Goal: Complete application form

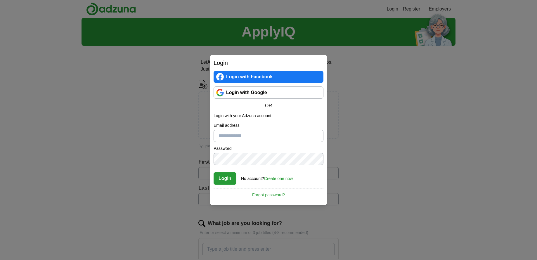
click at [268, 94] on link "Login with Google" at bounding box center [269, 92] width 110 height 12
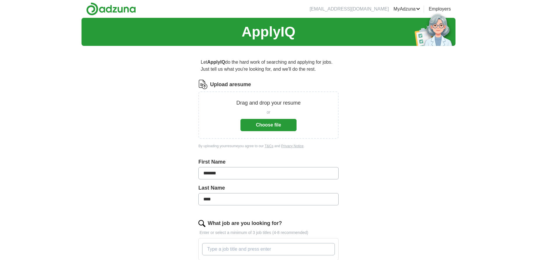
click at [279, 126] on button "Choose file" at bounding box center [268, 125] width 56 height 12
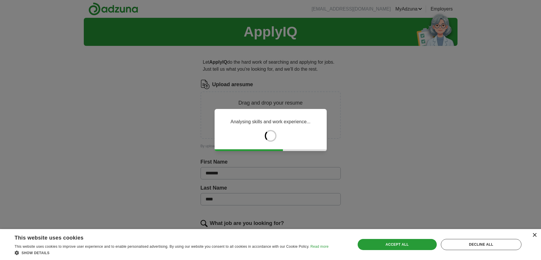
click at [535, 237] on div "×" at bounding box center [535, 235] width 4 height 4
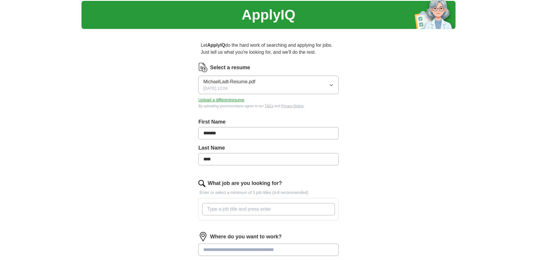
scroll to position [93, 0]
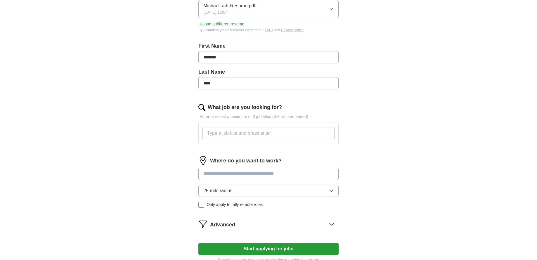
click at [246, 175] on input at bounding box center [268, 174] width 140 height 12
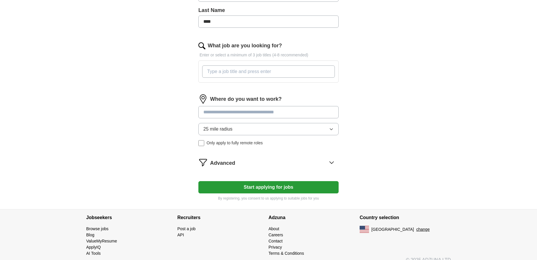
scroll to position [163, 0]
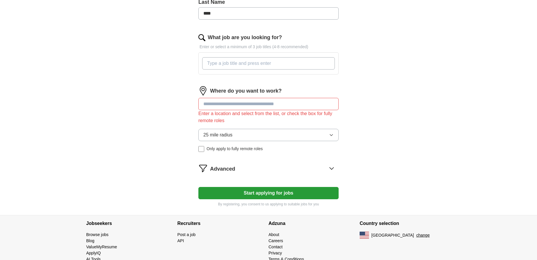
click at [275, 156] on form "Select a resume MichaelLadt-Resume.pdf [DATE] 12:04 Upload a different resume B…" at bounding box center [268, 62] width 140 height 290
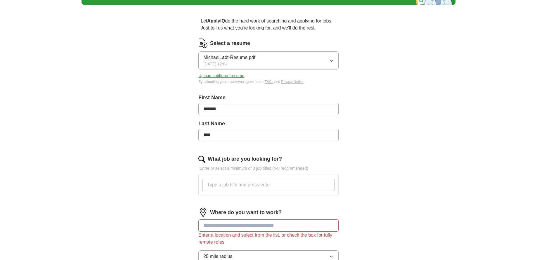
click at [248, 183] on input "What job are you looking for?" at bounding box center [268, 185] width 133 height 12
type input "marketing"
click at [247, 183] on input "marketing" at bounding box center [268, 185] width 133 height 12
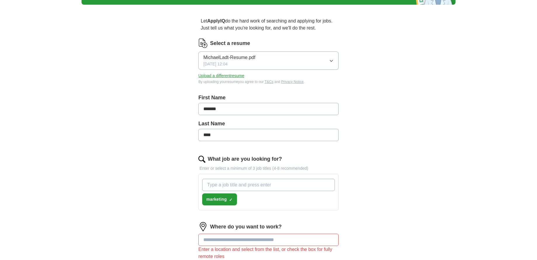
click at [257, 185] on input "What job are you looking for?" at bounding box center [268, 185] width 133 height 12
type input "growth marketing"
type input "growth strategist"
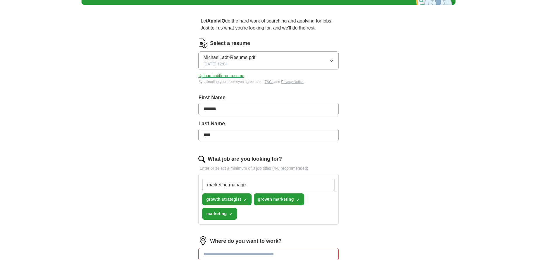
type input "marketing manager"
type input "marketing director"
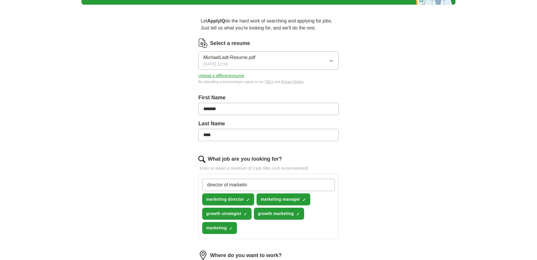
type input "director of marketing"
type input "marketing operations"
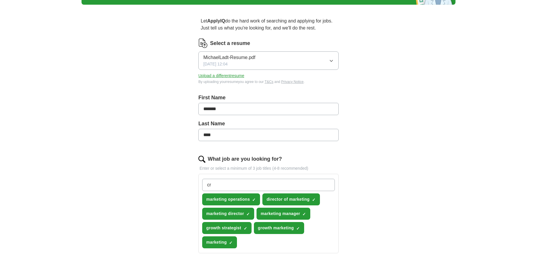
type input "crm"
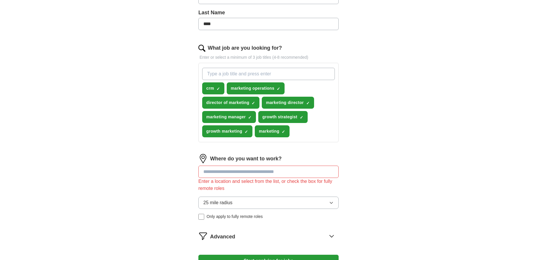
scroll to position [180, 0]
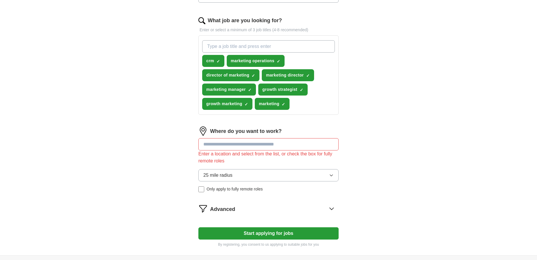
click at [253, 145] on input at bounding box center [268, 144] width 140 height 12
click at [258, 145] on input at bounding box center [268, 144] width 140 height 12
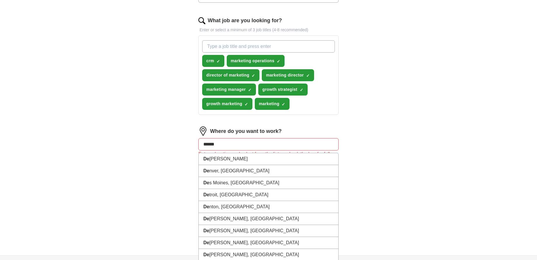
type input "*******"
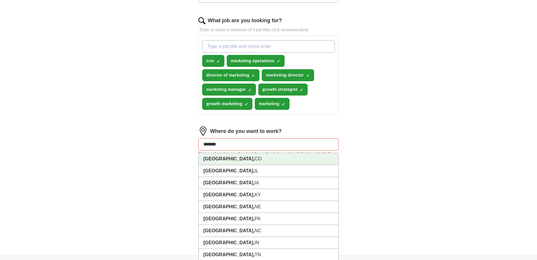
click at [256, 159] on li "[GEOGRAPHIC_DATA], [GEOGRAPHIC_DATA]" at bounding box center [269, 159] width 140 height 12
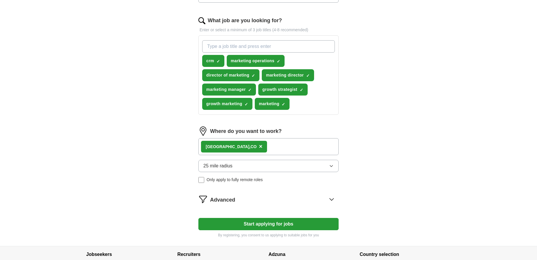
click at [331, 201] on icon at bounding box center [331, 199] width 9 height 9
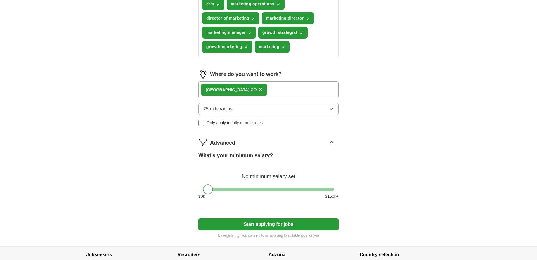
scroll to position [282, 0]
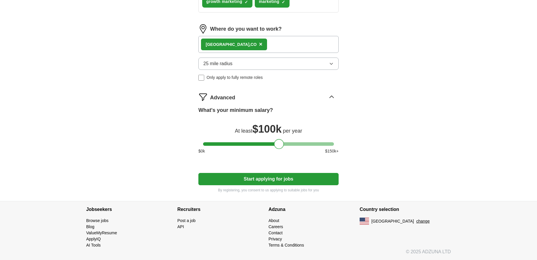
drag, startPoint x: 208, startPoint y: 143, endPoint x: 279, endPoint y: 145, distance: 71.0
click at [279, 145] on div at bounding box center [279, 144] width 10 height 10
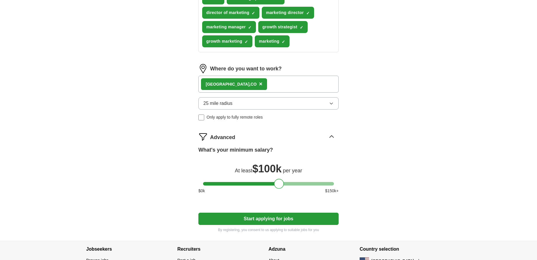
scroll to position [236, 0]
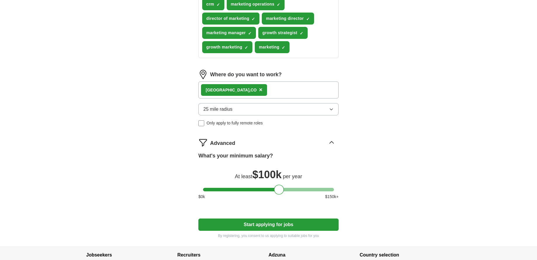
click at [299, 224] on button "Start applying for jobs" at bounding box center [268, 225] width 140 height 12
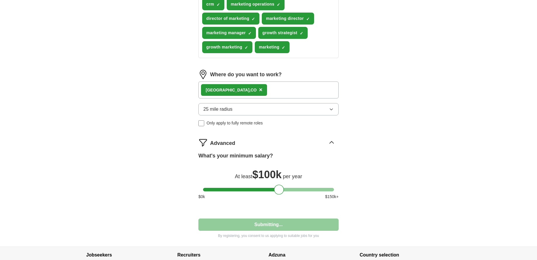
select select "**"
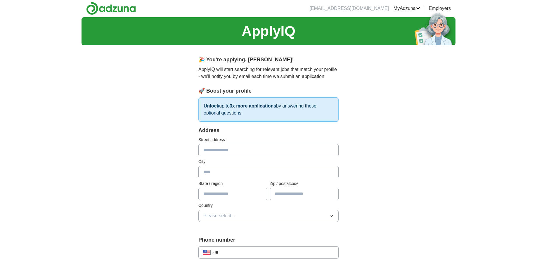
scroll to position [0, 0]
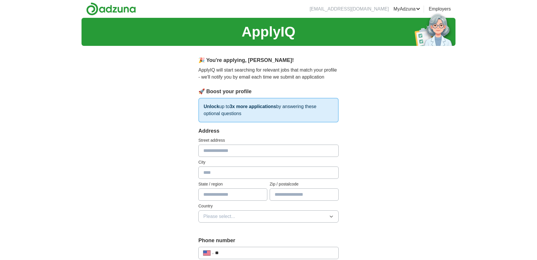
click at [248, 152] on input "text" at bounding box center [268, 151] width 140 height 12
type input "**********"
type input "********"
type input "**"
type input "*****"
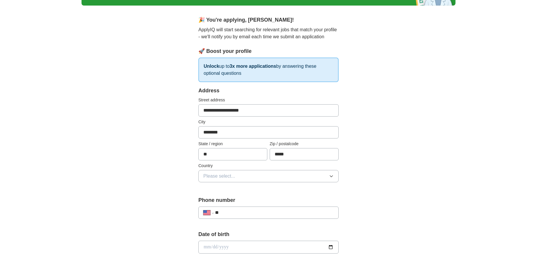
scroll to position [105, 0]
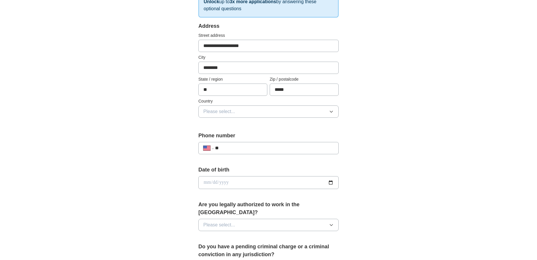
click at [252, 111] on button "Please select..." at bounding box center [268, 111] width 140 height 12
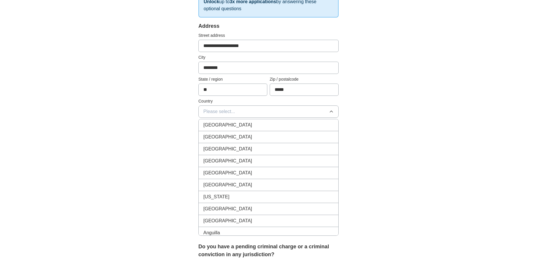
click at [253, 135] on div "[GEOGRAPHIC_DATA]" at bounding box center [268, 137] width 130 height 7
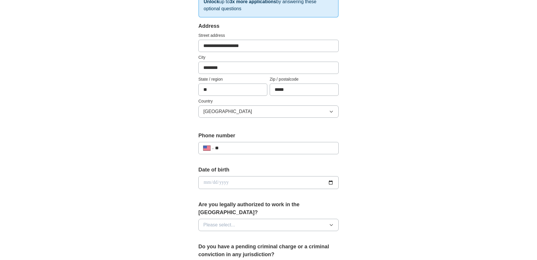
drag, startPoint x: 246, startPoint y: 147, endPoint x: 252, endPoint y: 154, distance: 9.5
click at [246, 147] on input "**" at bounding box center [274, 148] width 119 height 7
type input "**********"
click at [331, 182] on input "date" at bounding box center [268, 182] width 140 height 13
click at [392, 181] on div "**********" at bounding box center [269, 179] width 374 height 532
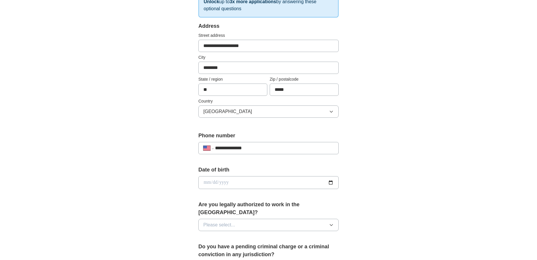
click at [330, 182] on input "date" at bounding box center [268, 182] width 140 height 13
click at [262, 186] on input "date" at bounding box center [268, 182] width 140 height 13
type input "**********"
click at [302, 219] on button "Please select..." at bounding box center [268, 225] width 140 height 12
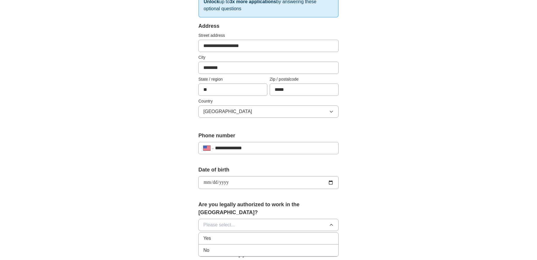
click at [307, 235] on div "Yes" at bounding box center [268, 238] width 130 height 7
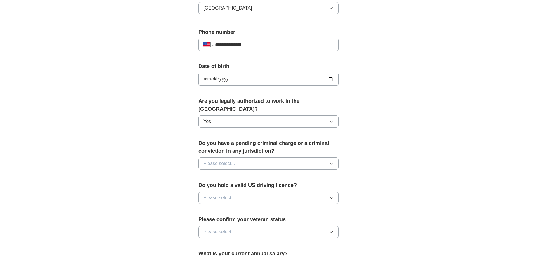
scroll to position [209, 0]
click at [279, 157] on button "Please select..." at bounding box center [268, 163] width 140 height 12
click at [273, 185] on div "No" at bounding box center [268, 188] width 130 height 7
click at [288, 191] on button "Please select..." at bounding box center [268, 197] width 140 height 12
click at [273, 207] on div "Yes" at bounding box center [268, 210] width 130 height 7
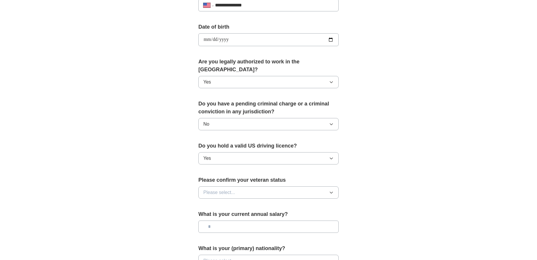
scroll to position [314, 0]
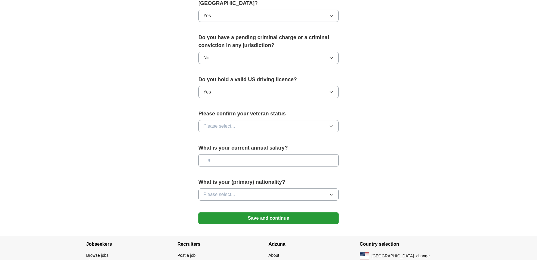
click at [297, 120] on button "Please select..." at bounding box center [268, 126] width 140 height 12
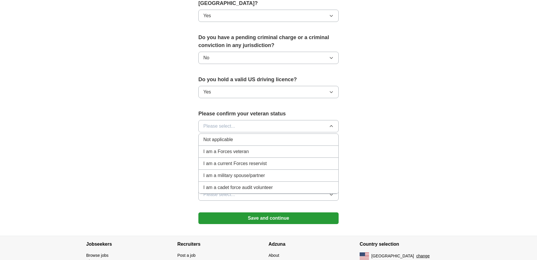
click at [256, 136] on div "Not applicable" at bounding box center [268, 139] width 130 height 7
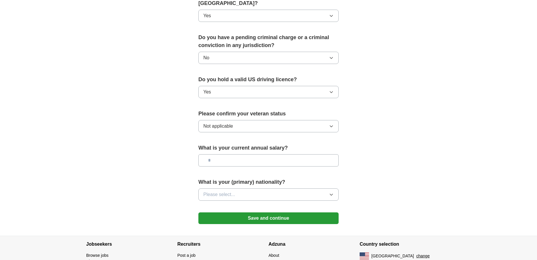
click at [266, 154] on input "text" at bounding box center [268, 160] width 140 height 12
click at [324, 188] on button "Please select..." at bounding box center [268, 194] width 140 height 12
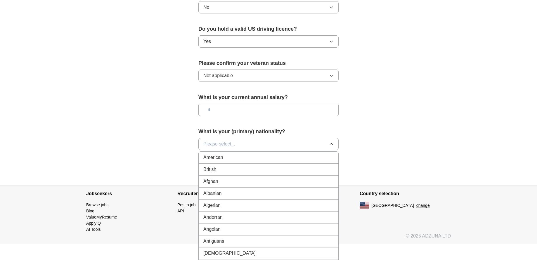
scroll to position [365, 0]
click at [298, 154] on li "American" at bounding box center [269, 157] width 140 height 12
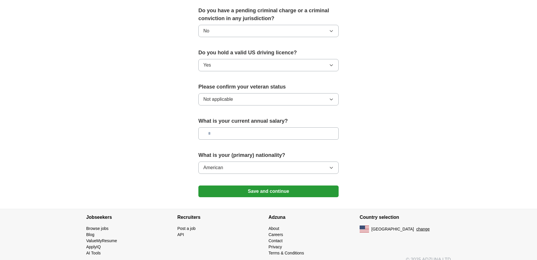
click at [332, 165] on icon "button" at bounding box center [331, 167] width 5 height 5
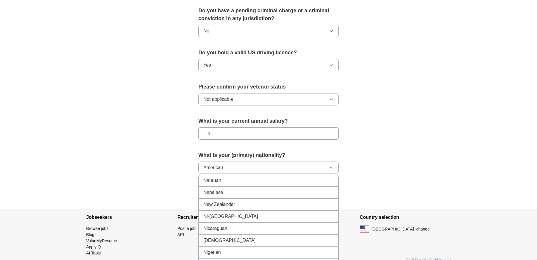
scroll to position [1504, 0]
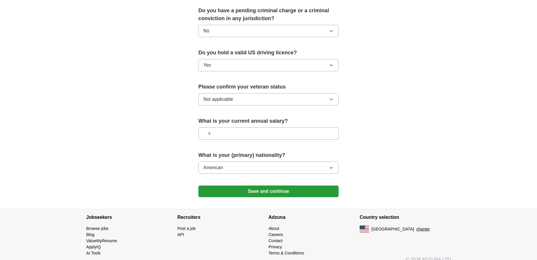
click at [311, 186] on button "Save and continue" at bounding box center [268, 192] width 140 height 12
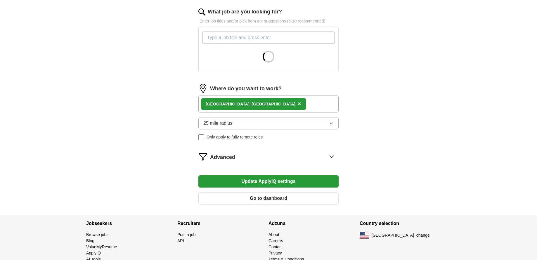
scroll to position [202, 0]
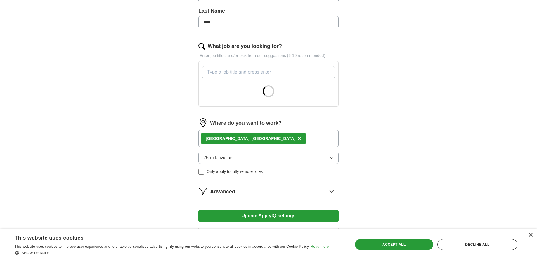
scroll to position [132, 0]
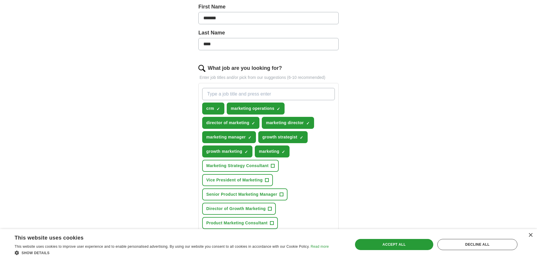
click at [278, 94] on input "What job are you looking for?" at bounding box center [268, 94] width 133 height 12
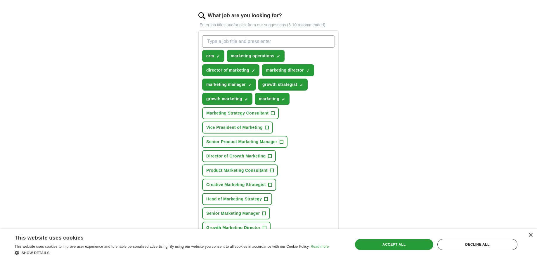
scroll to position [185, 0]
click at [274, 113] on span "+" at bounding box center [273, 113] width 4 height 5
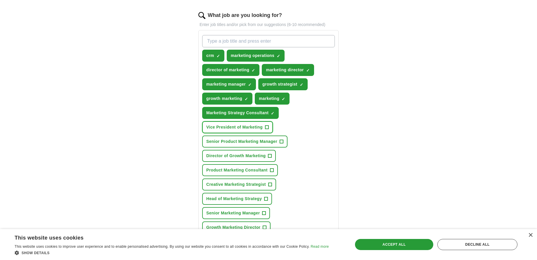
click at [269, 128] on button "Vice President of Marketing +" at bounding box center [237, 127] width 71 height 12
click at [283, 140] on span "+" at bounding box center [282, 141] width 4 height 5
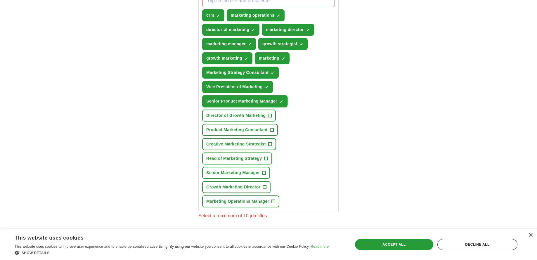
scroll to position [226, 0]
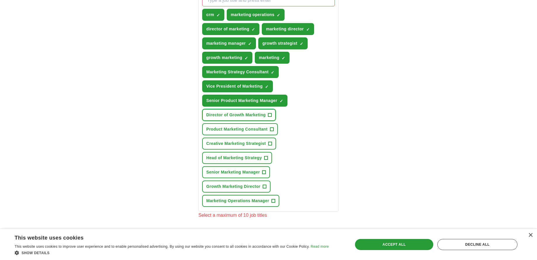
click at [272, 121] on button "Director of Growth Marketing +" at bounding box center [239, 115] width 74 height 12
click at [273, 128] on span "+" at bounding box center [272, 129] width 4 height 5
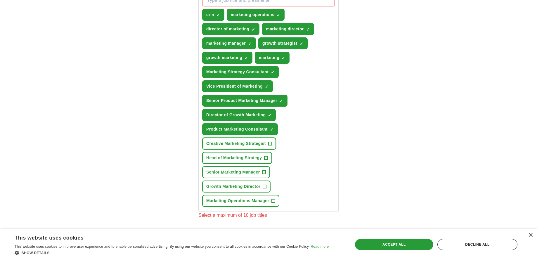
click at [273, 143] on button "Creative Marketing Strategist +" at bounding box center [239, 144] width 74 height 12
click at [266, 156] on span "+" at bounding box center [266, 158] width 4 height 5
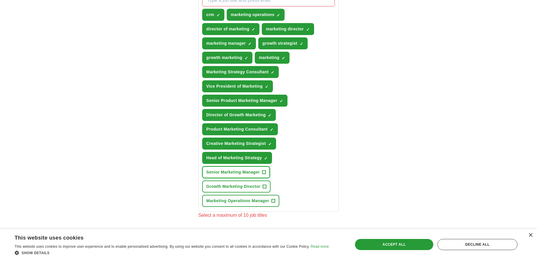
click at [263, 170] on span "+" at bounding box center [264, 172] width 4 height 5
click at [264, 184] on span "+" at bounding box center [265, 186] width 4 height 5
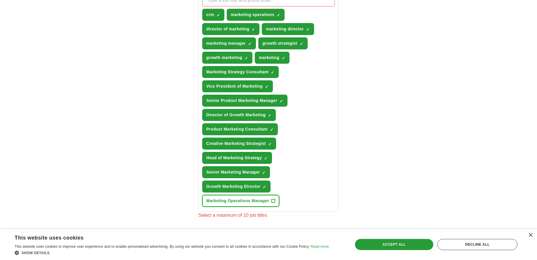
click at [276, 199] on button "Marketing Operations Manager +" at bounding box center [240, 201] width 77 height 12
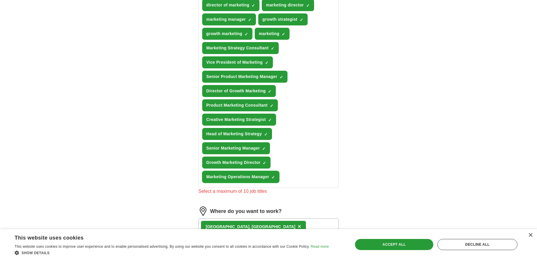
scroll to position [380, 0]
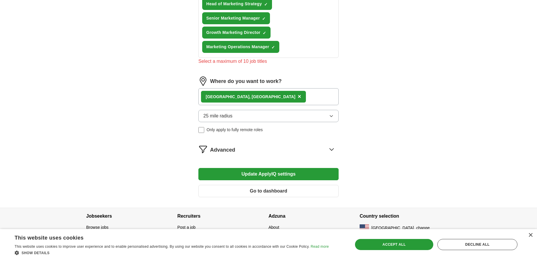
click at [282, 170] on button "Update ApplyIQ settings" at bounding box center [268, 174] width 140 height 12
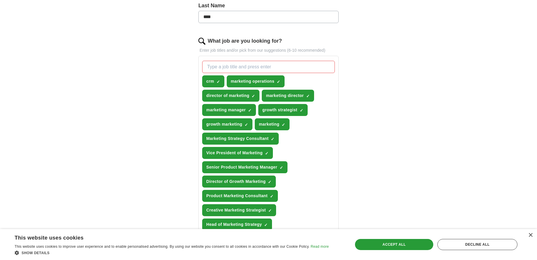
scroll to position [143, 0]
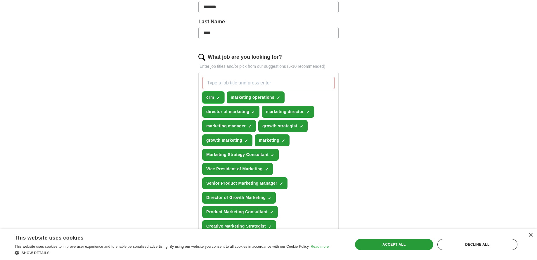
click at [0, 0] on span "×" at bounding box center [0, 0] width 0 height 0
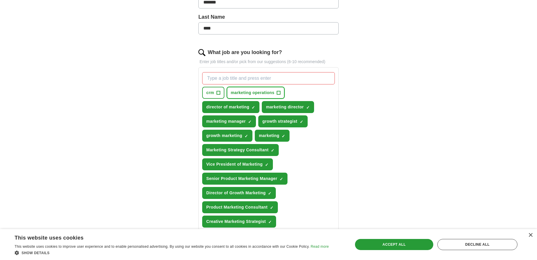
scroll to position [186, 0]
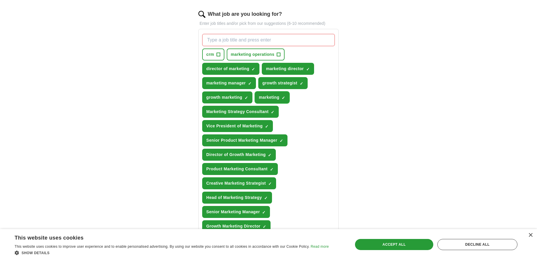
click at [0, 0] on span "×" at bounding box center [0, 0] width 0 height 0
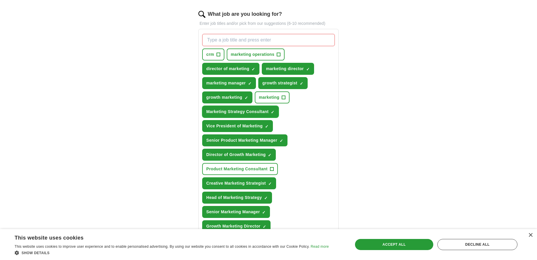
click at [0, 0] on span "×" at bounding box center [0, 0] width 0 height 0
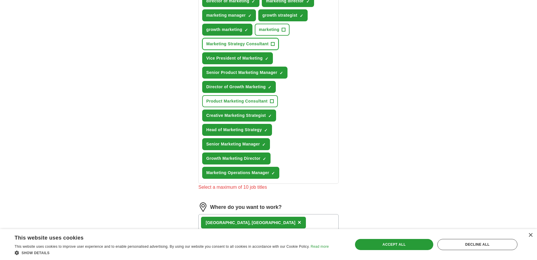
scroll to position [228, 0]
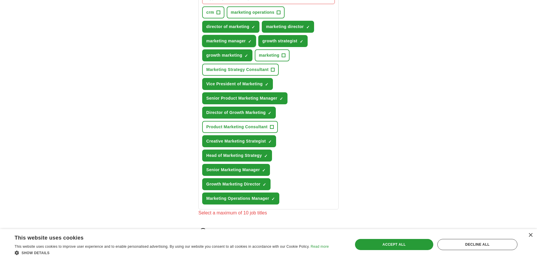
click at [0, 0] on span "×" at bounding box center [0, 0] width 0 height 0
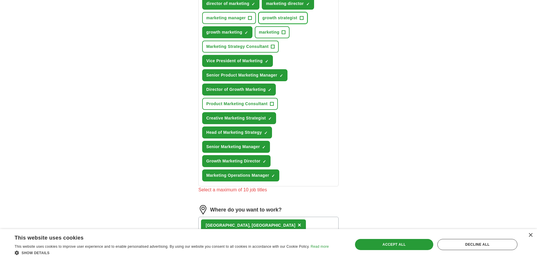
scroll to position [225, 0]
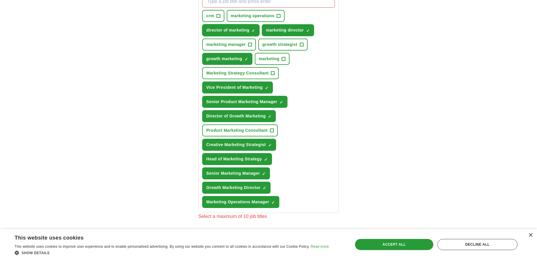
click at [0, 0] on span "×" at bounding box center [0, 0] width 0 height 0
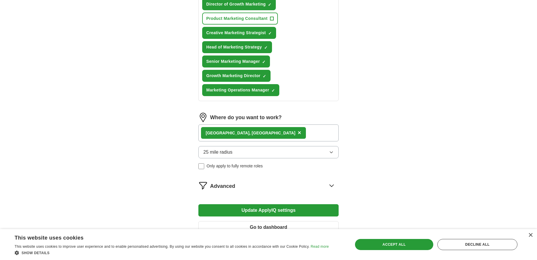
scroll to position [379, 0]
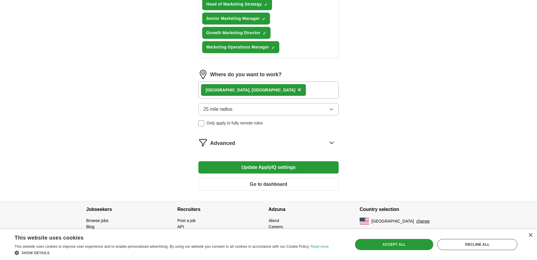
click at [292, 169] on button "Update ApplyIQ settings" at bounding box center [268, 167] width 140 height 12
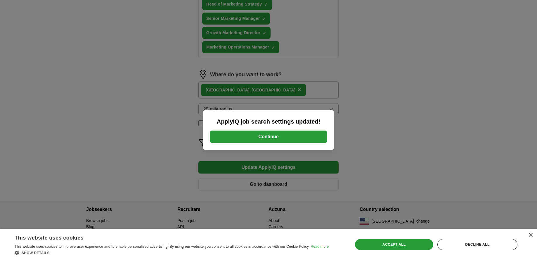
click at [292, 138] on button "Continue" at bounding box center [268, 137] width 117 height 12
